Goal: Task Accomplishment & Management: Complete application form

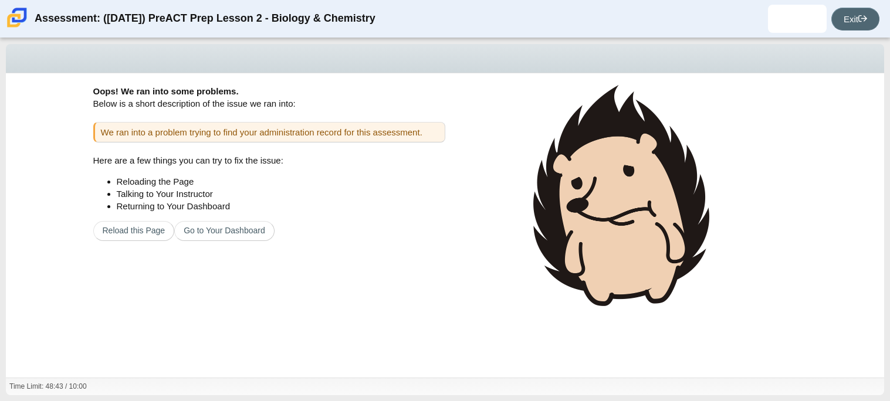
click at [852, 23] on link "Exit" at bounding box center [855, 19] width 48 height 23
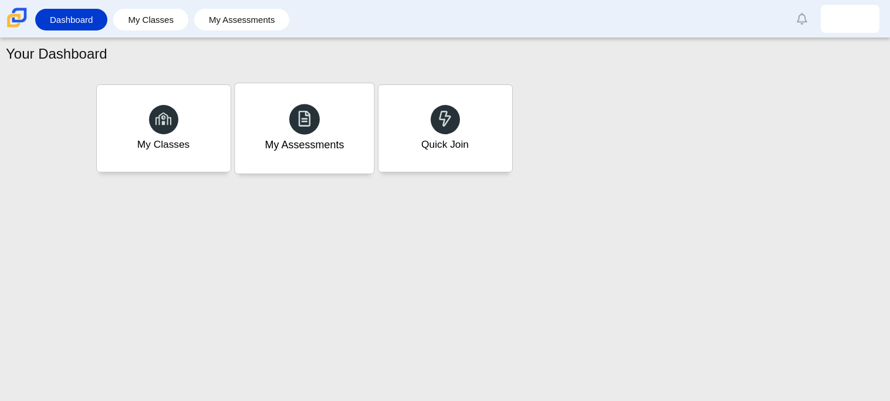
click at [327, 126] on div "My Assessments" at bounding box center [304, 128] width 139 height 90
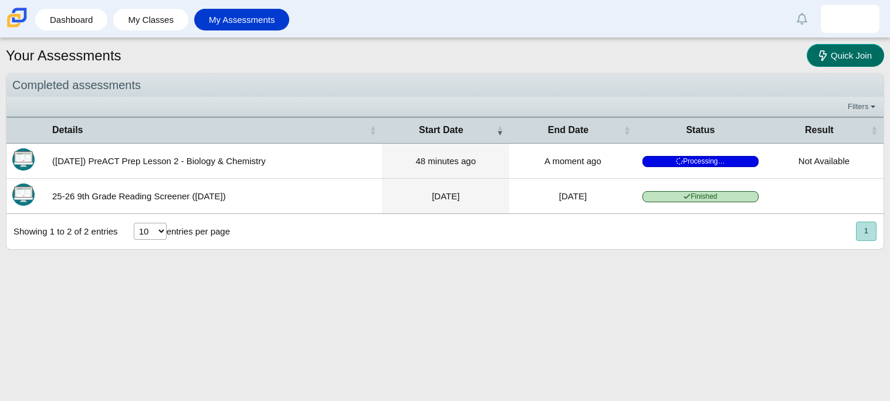
click at [854, 50] on span "Quick Join" at bounding box center [851, 55] width 41 height 10
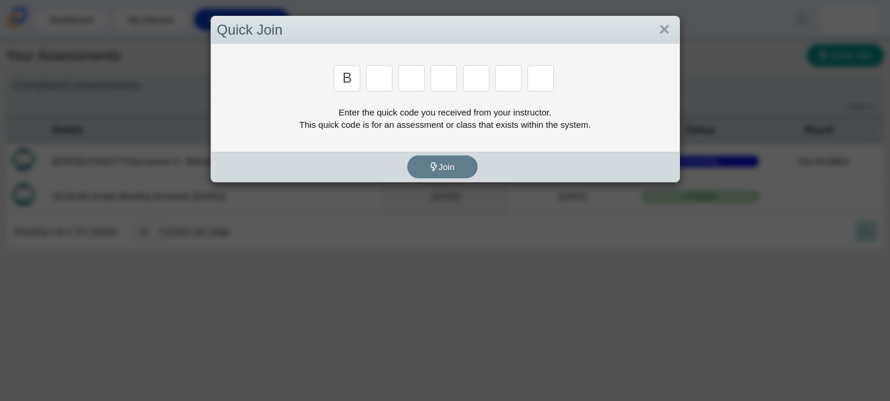
type input "b"
type input "w"
type input "8"
type input "w"
type input "z"
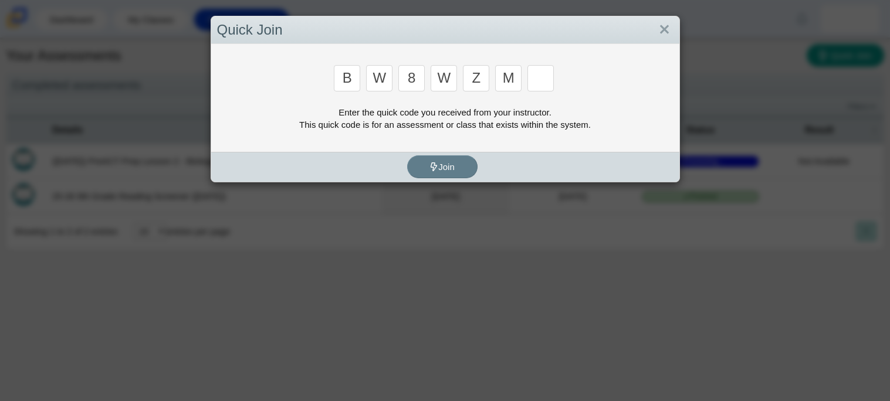
type input "m"
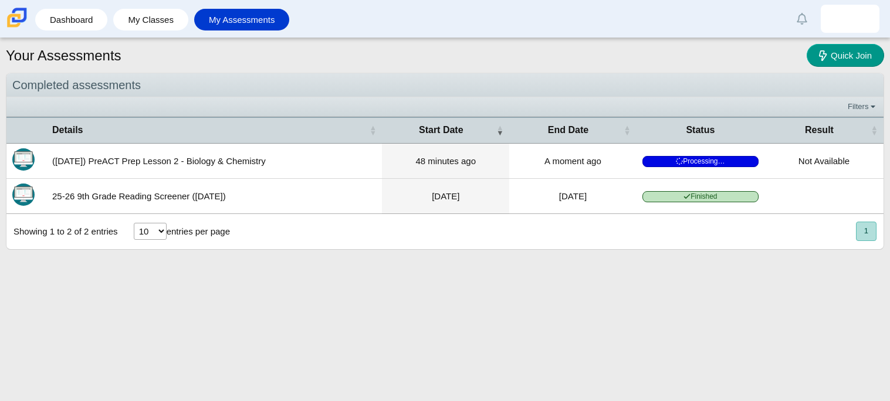
type input "v"
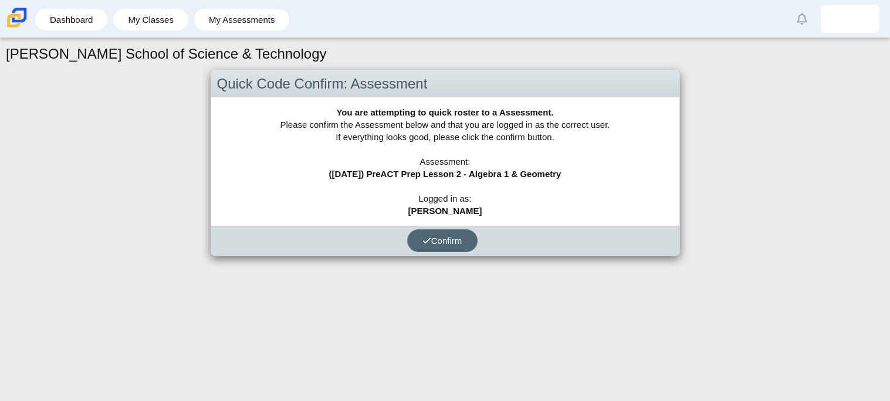
click at [450, 236] on span "Confirm" at bounding box center [442, 241] width 40 height 10
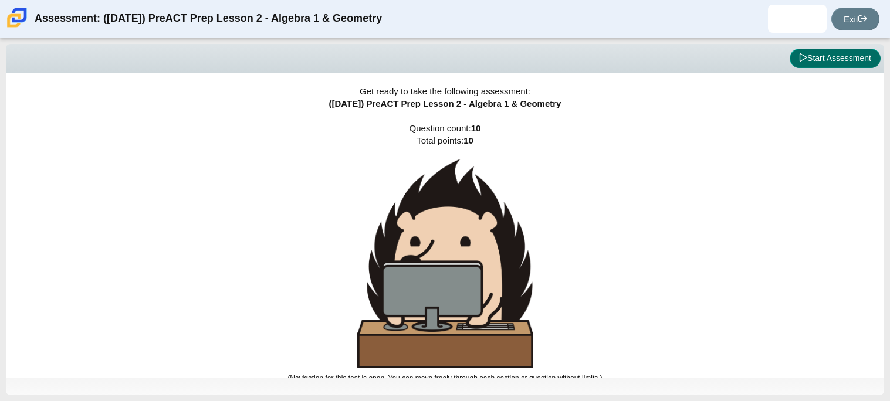
click at [842, 57] on button "Start Assessment" at bounding box center [835, 59] width 91 height 20
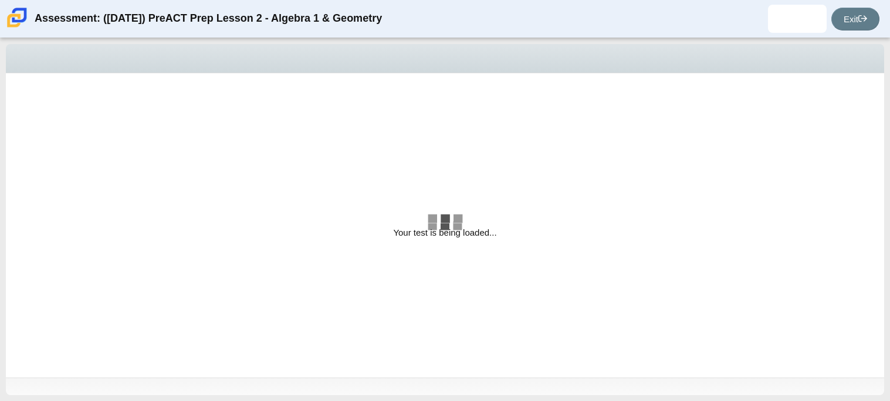
select select "bbf5d072-3e0b-44c4-9a12-6e7c9033f65b"
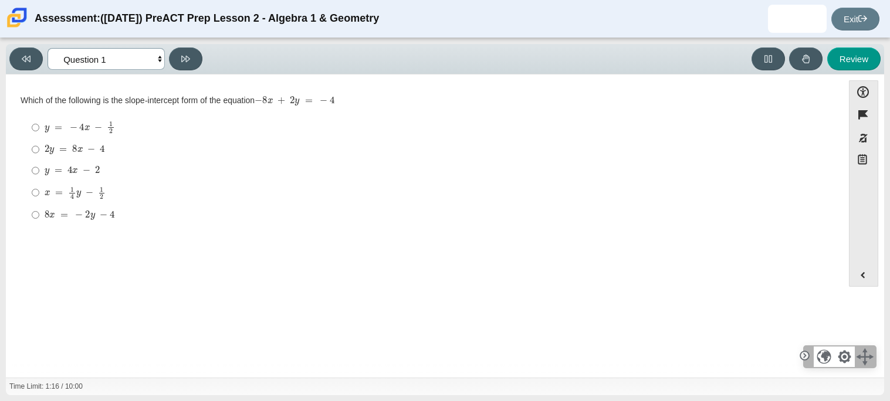
click at [163, 59] on select "Questions Question 1 Question 2 Question 3 Question 4 Question 5 Question 6 Que…" at bounding box center [106, 59] width 117 height 22
click at [235, 147] on div "2 y = 8 x − 4" at bounding box center [434, 150] width 778 height 12
click at [39, 147] on input "2 y = 8 x − 4 2 y = 8 x − 4" at bounding box center [36, 149] width 8 height 21
radio input "true"
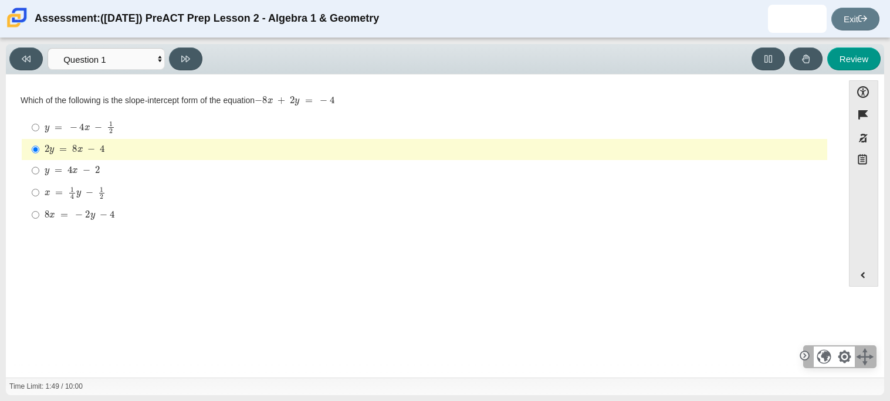
click at [152, 176] on div "y = 4 x − 2" at bounding box center [434, 171] width 778 height 12
click at [39, 176] on input "y = 4 x − 2 y = 4 x − 2" at bounding box center [36, 170] width 8 height 21
radio input "true"
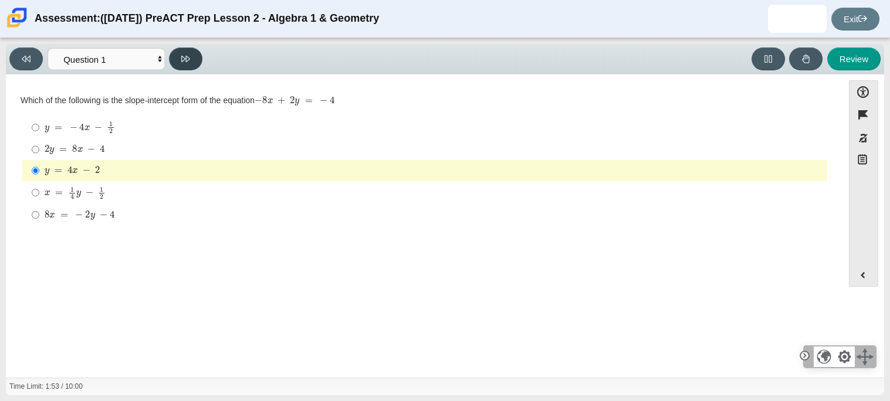
click at [189, 50] on button at bounding box center [185, 59] width 33 height 23
select select "ed62e223-81bd-4cbf-ab48-ab975844bd1f"
